Goal: Task Accomplishment & Management: Use online tool/utility

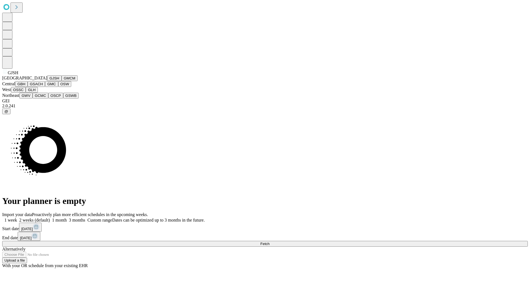
click at [47, 81] on button "GJSH" at bounding box center [54, 78] width 14 height 6
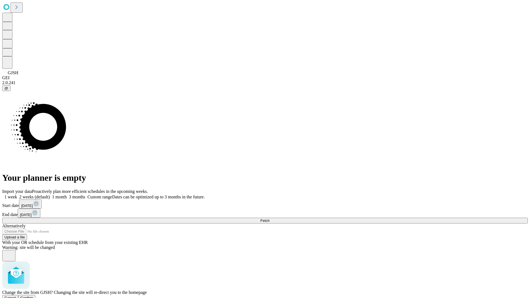
click at [33, 296] on span "Confirm" at bounding box center [26, 298] width 13 height 4
click at [67, 195] on label "1 month" at bounding box center [58, 197] width 17 height 5
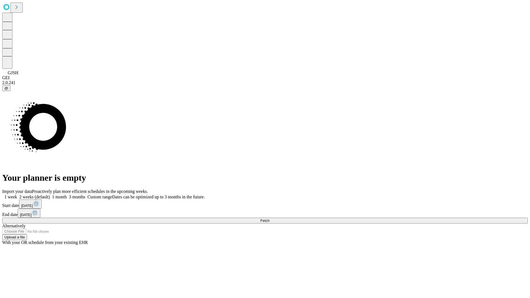
click at [269, 219] on span "Fetch" at bounding box center [264, 221] width 9 height 4
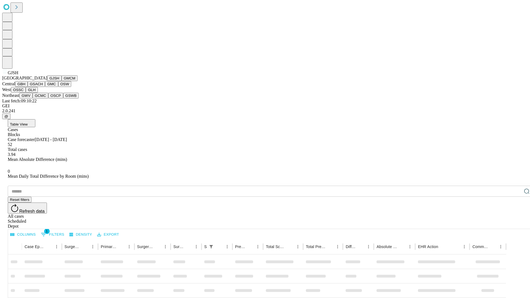
click at [62, 81] on button "GMCM" at bounding box center [70, 78] width 16 height 6
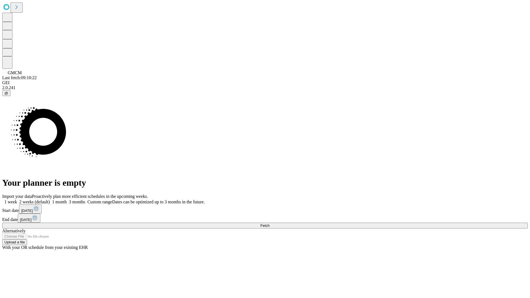
click at [67, 200] on label "1 month" at bounding box center [58, 202] width 17 height 5
click at [269, 224] on span "Fetch" at bounding box center [264, 226] width 9 height 4
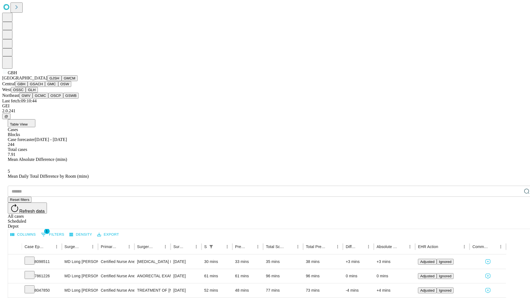
click at [43, 87] on button "GSACH" at bounding box center [36, 84] width 17 height 6
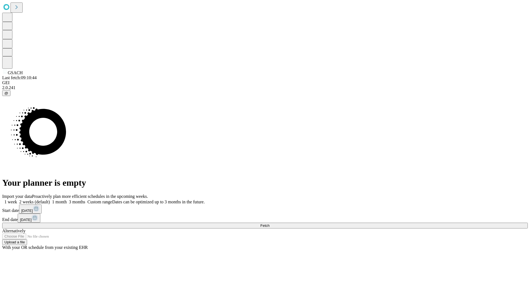
click at [269, 224] on span "Fetch" at bounding box center [264, 226] width 9 height 4
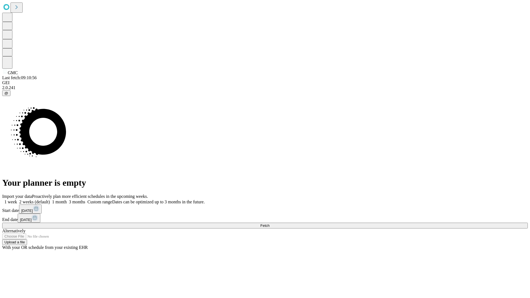
click at [67, 200] on label "1 month" at bounding box center [58, 202] width 17 height 5
click at [269, 224] on span "Fetch" at bounding box center [264, 226] width 9 height 4
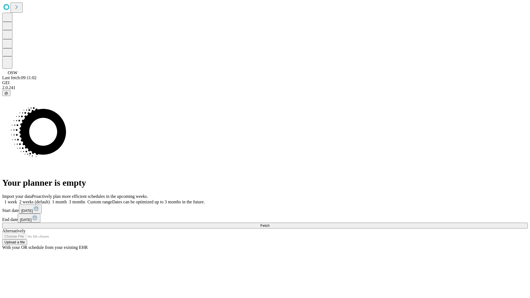
click at [67, 200] on label "1 month" at bounding box center [58, 202] width 17 height 5
click at [269, 224] on span "Fetch" at bounding box center [264, 226] width 9 height 4
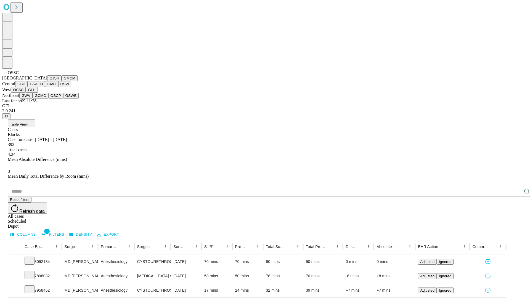
click at [38, 93] on button "GLH" at bounding box center [32, 90] width 12 height 6
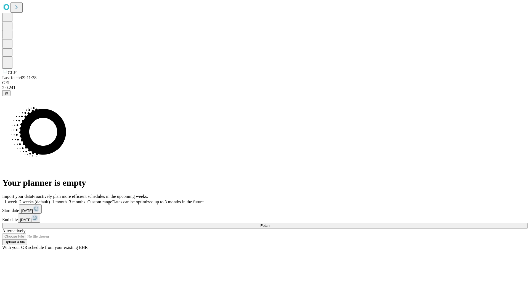
click at [67, 200] on label "1 month" at bounding box center [58, 202] width 17 height 5
click at [269, 224] on span "Fetch" at bounding box center [264, 226] width 9 height 4
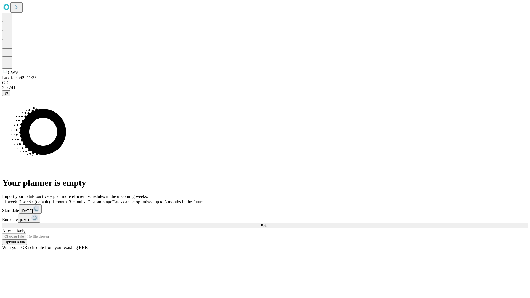
click at [67, 200] on label "1 month" at bounding box center [58, 202] width 17 height 5
click at [269, 224] on span "Fetch" at bounding box center [264, 226] width 9 height 4
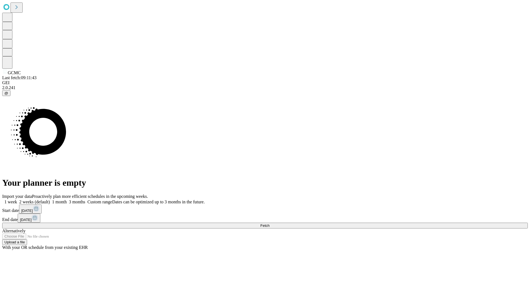
click at [67, 200] on label "1 month" at bounding box center [58, 202] width 17 height 5
click at [269, 224] on span "Fetch" at bounding box center [264, 226] width 9 height 4
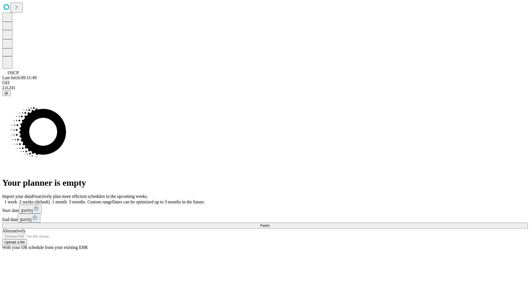
click at [67, 200] on label "1 month" at bounding box center [58, 202] width 17 height 5
click at [269, 224] on span "Fetch" at bounding box center [264, 226] width 9 height 4
